Goal: Check status: Check status

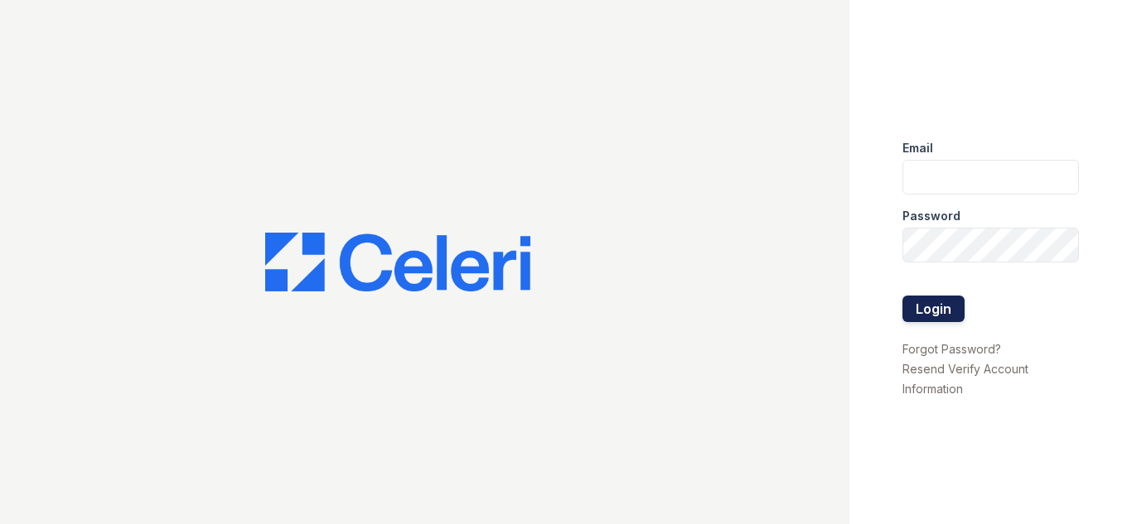
type input "[EMAIL_ADDRESS][DOMAIN_NAME]"
click at [941, 316] on button "Login" at bounding box center [933, 309] width 62 height 27
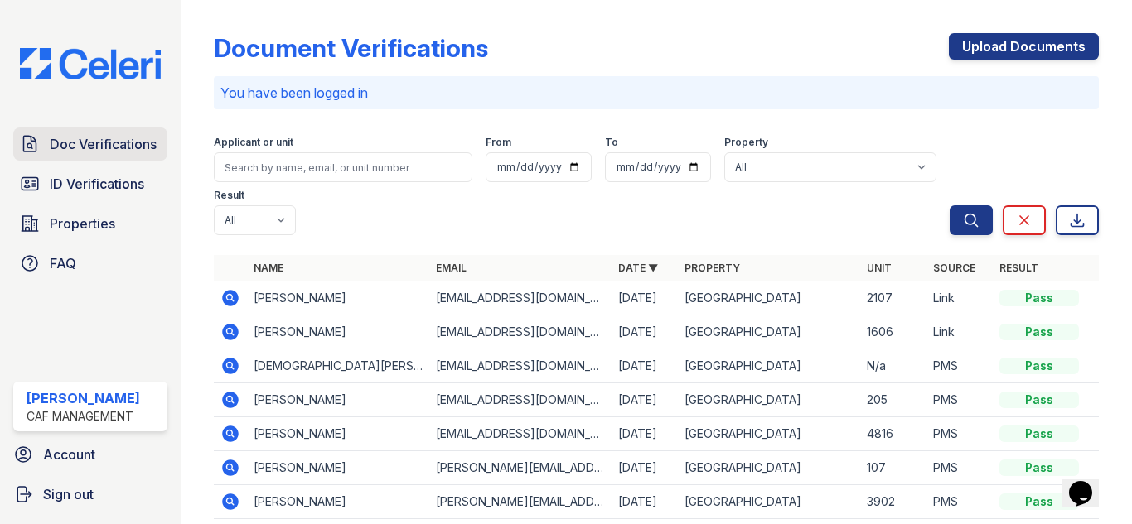
click at [119, 148] on span "Doc Verifications" at bounding box center [103, 144] width 107 height 20
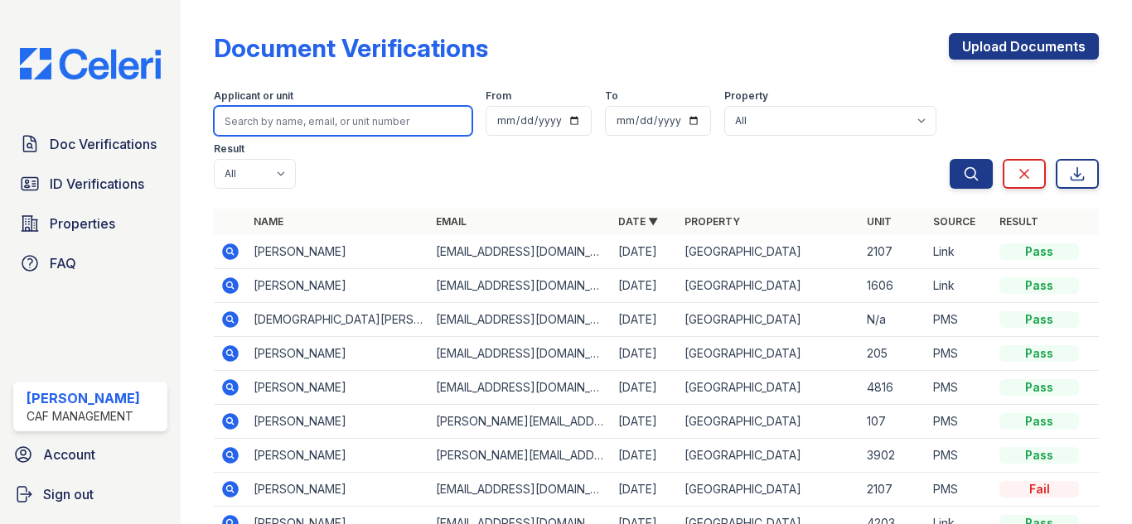
click at [292, 124] on input "search" at bounding box center [343, 121] width 258 height 30
type input "[PERSON_NAME]"
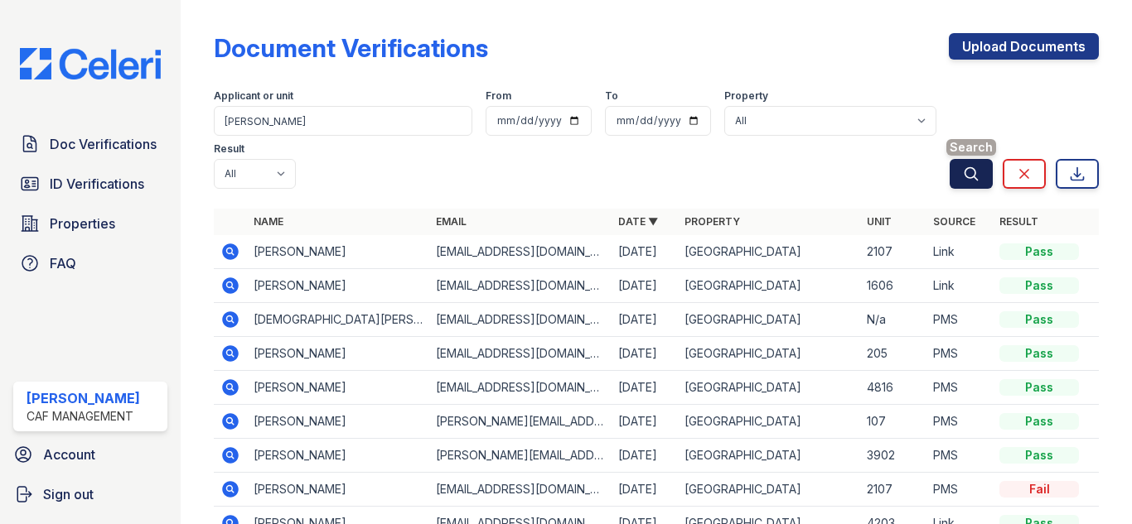
click at [966, 182] on button "Search" at bounding box center [970, 174] width 43 height 30
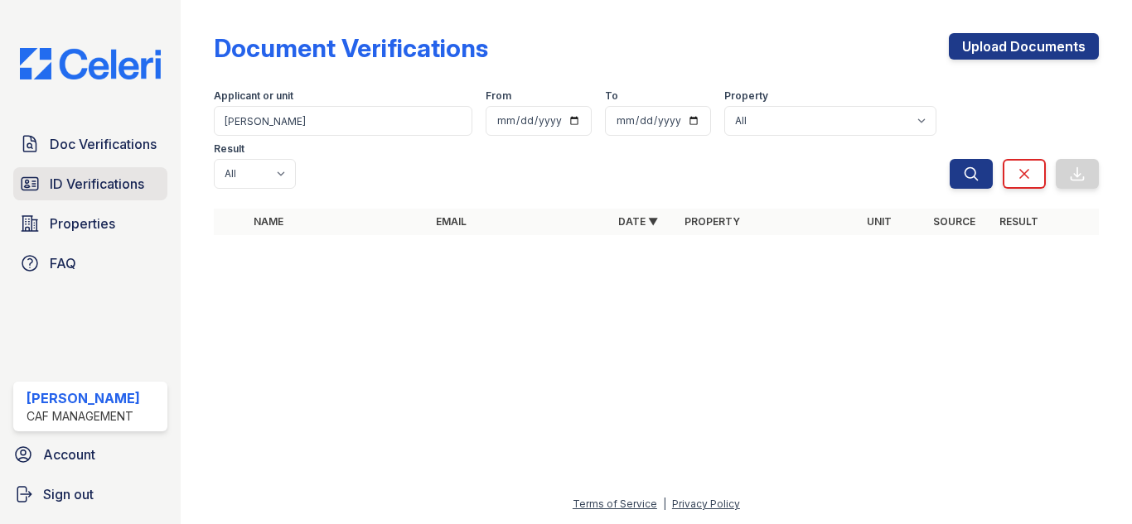
click at [86, 183] on span "ID Verifications" at bounding box center [97, 184] width 94 height 20
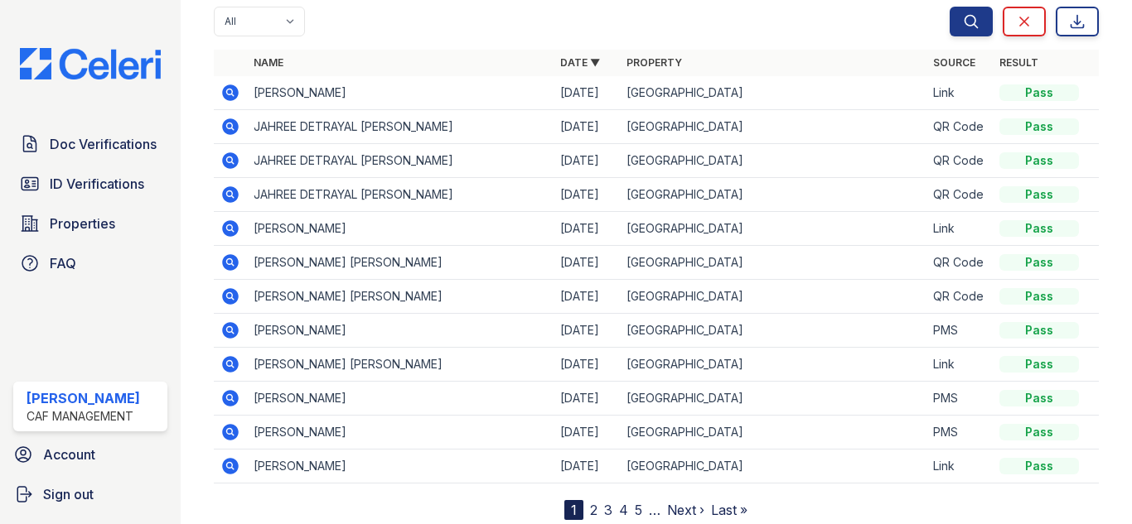
scroll to position [166, 0]
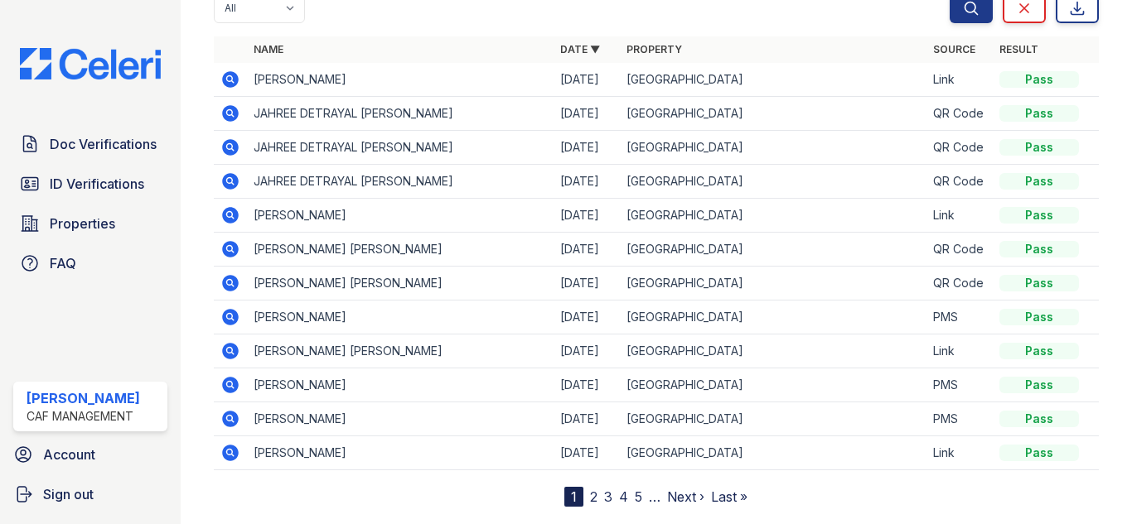
click at [261, 283] on td "[PERSON_NAME] [PERSON_NAME]" at bounding box center [400, 284] width 307 height 34
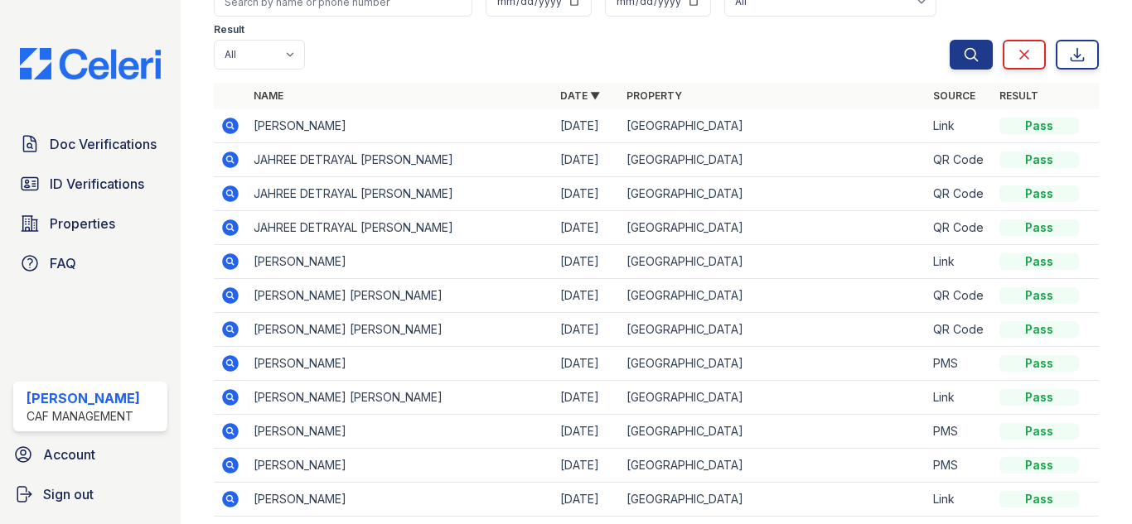
scroll to position [0, 0]
